Goal: Task Accomplishment & Management: Manage account settings

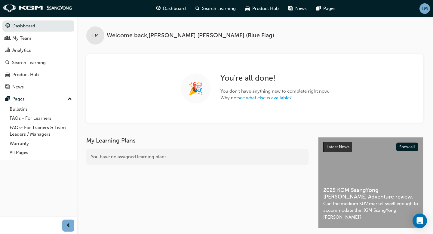
click at [424, 11] on span "LM" at bounding box center [424, 8] width 6 height 7
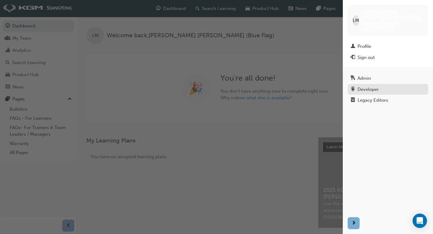
click at [367, 86] on div "Developer" at bounding box center [367, 89] width 21 height 7
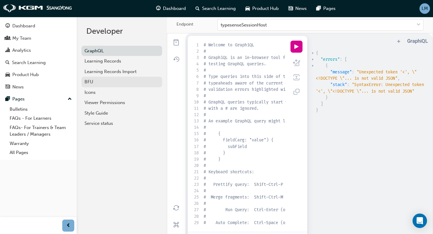
click at [122, 84] on div "BFU" at bounding box center [121, 81] width 74 height 7
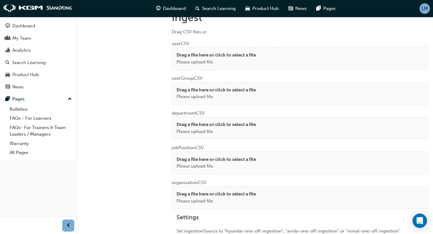
scroll to position [460, 0]
click at [237, 58] on p "Please upload file." at bounding box center [215, 61] width 79 height 7
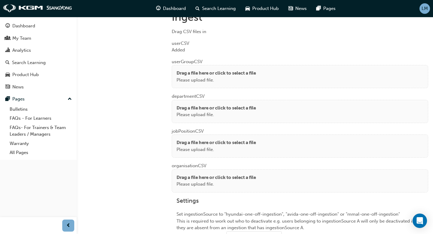
click at [246, 73] on p "Drag a file here or click to select a file" at bounding box center [215, 73] width 79 height 7
click at [266, 78] on div "Drag a file here or click to select a file Please upload file." at bounding box center [299, 77] width 247 height 14
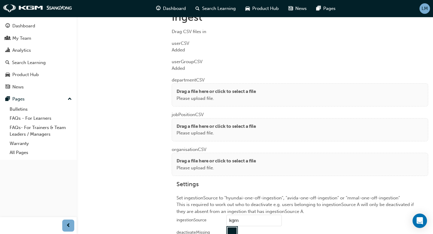
click at [250, 92] on p "Drag a file here or click to select a file" at bounding box center [215, 91] width 79 height 7
click at [260, 92] on div "Drag a file here or click to select a file Please upload file." at bounding box center [299, 95] width 247 height 14
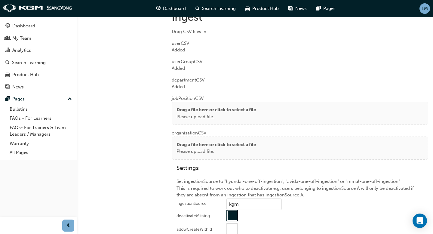
click at [220, 107] on p "Drag a file here or click to select a file" at bounding box center [215, 109] width 79 height 7
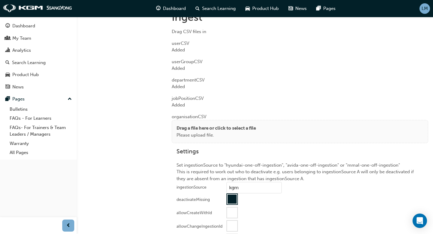
click at [227, 129] on p "Drag a file here or click to select a file" at bounding box center [215, 128] width 79 height 7
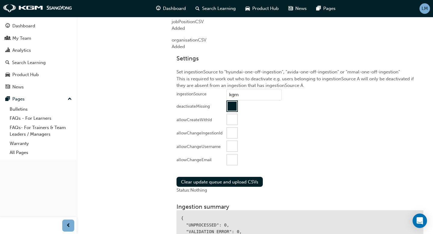
scroll to position [546, 0]
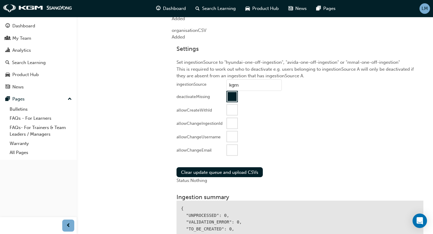
click at [232, 148] on div at bounding box center [232, 150] width 10 height 10
click at [222, 171] on button "Clear update queue and upload CSVs" at bounding box center [219, 172] width 86 height 10
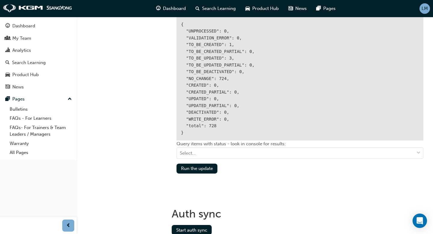
scroll to position [773, 0]
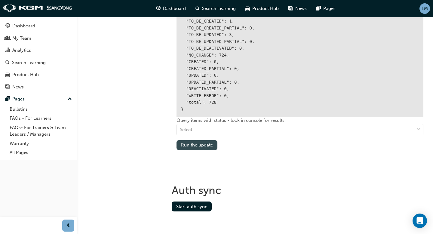
click at [202, 144] on button "Run the update" at bounding box center [196, 145] width 41 height 10
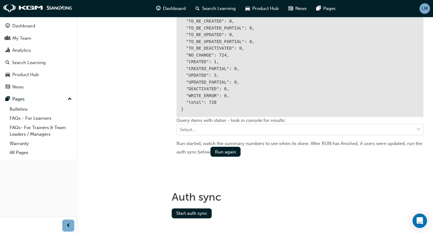
scroll to position [780, 0]
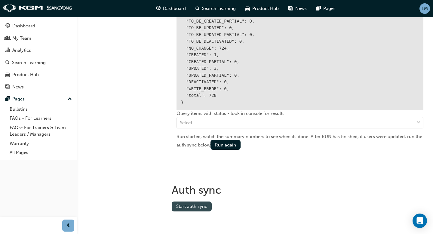
click at [196, 206] on button "Start auth sync" at bounding box center [192, 206] width 40 height 10
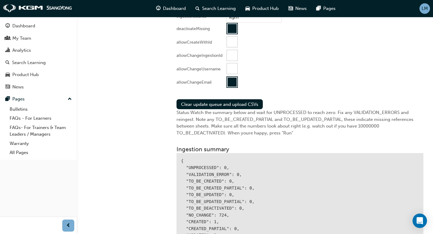
scroll to position [600, 0]
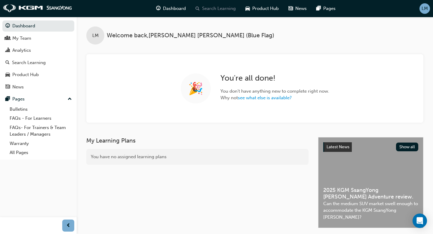
click at [213, 12] on span "Search Learning" at bounding box center [219, 8] width 34 height 7
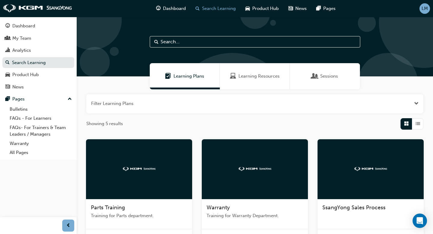
click at [421, 12] on div "LM" at bounding box center [424, 8] width 11 height 11
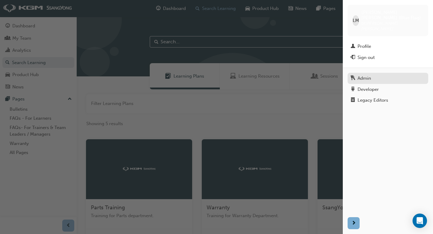
click at [378, 74] on div "Admin" at bounding box center [387, 78] width 74 height 8
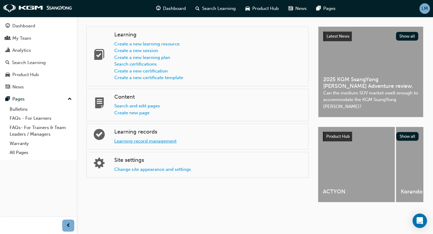
click at [167, 140] on link "Learning record management" at bounding box center [145, 140] width 62 height 5
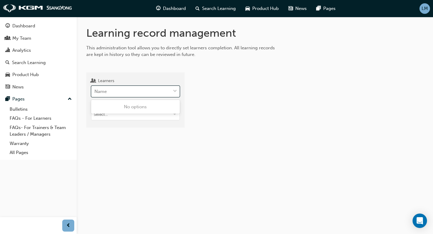
click at [128, 87] on div "Name" at bounding box center [130, 91] width 79 height 11
click at [95, 89] on input "Learners 0 results available. Use Up and Down to choose options, press Enter to…" at bounding box center [94, 91] width 1 height 5
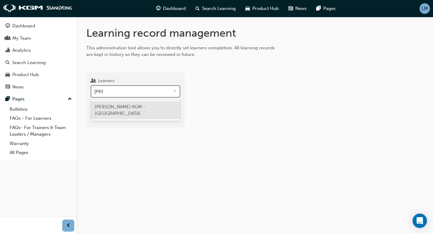
type input "[PERSON_NAME]"
click at [192, 55] on div "This administration tool allows you to directly set learners completion. All le…" at bounding box center [183, 51] width 195 height 14
